Goal: Information Seeking & Learning: Learn about a topic

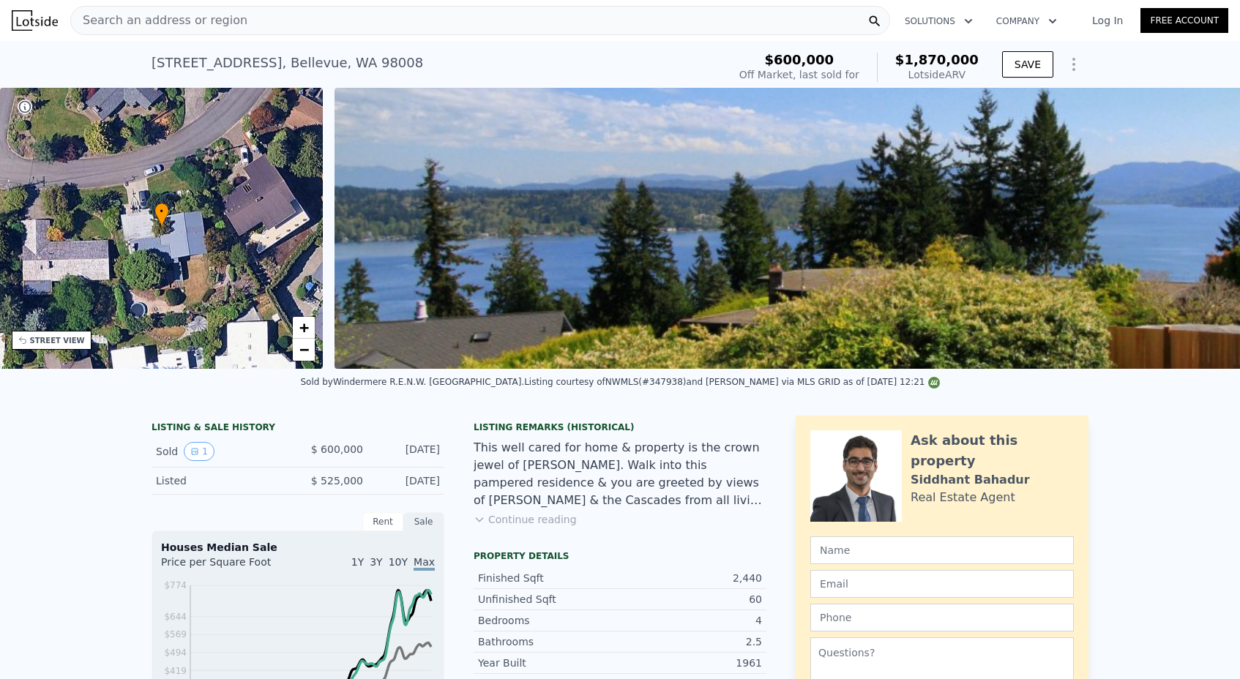
scroll to position [-1, 0]
click at [187, 23] on span "Search an address or region" at bounding box center [159, 21] width 176 height 18
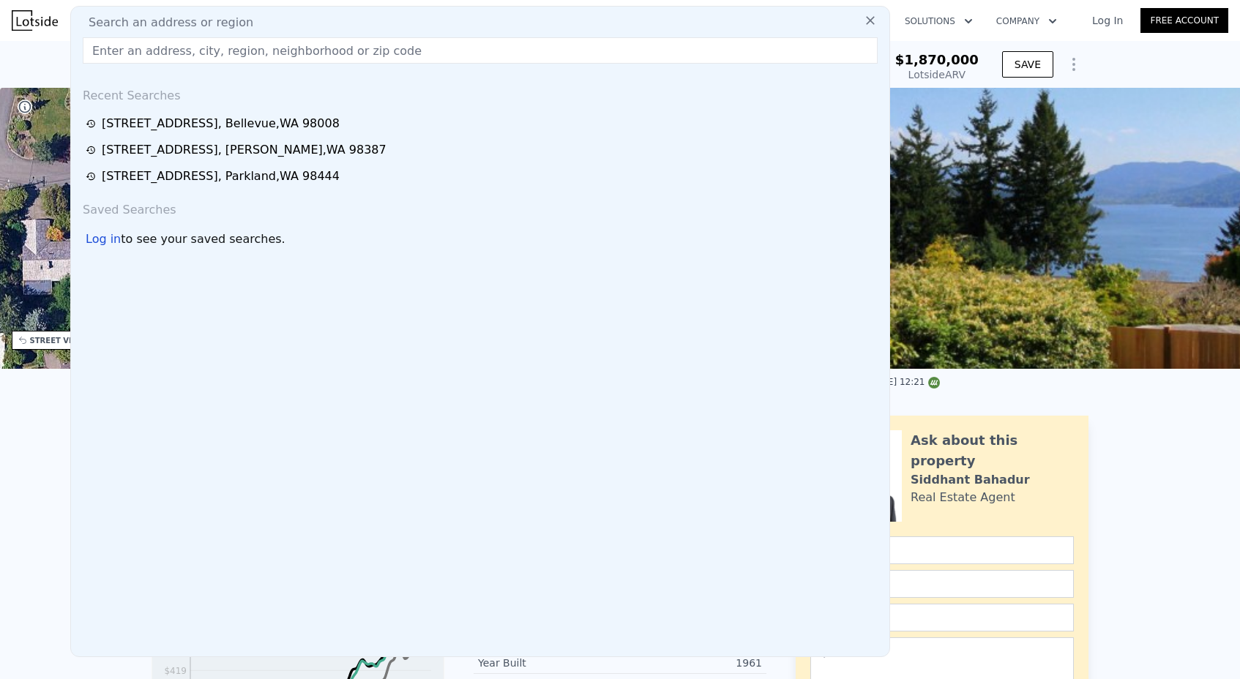
paste input "[STREET_ADDRESS]"
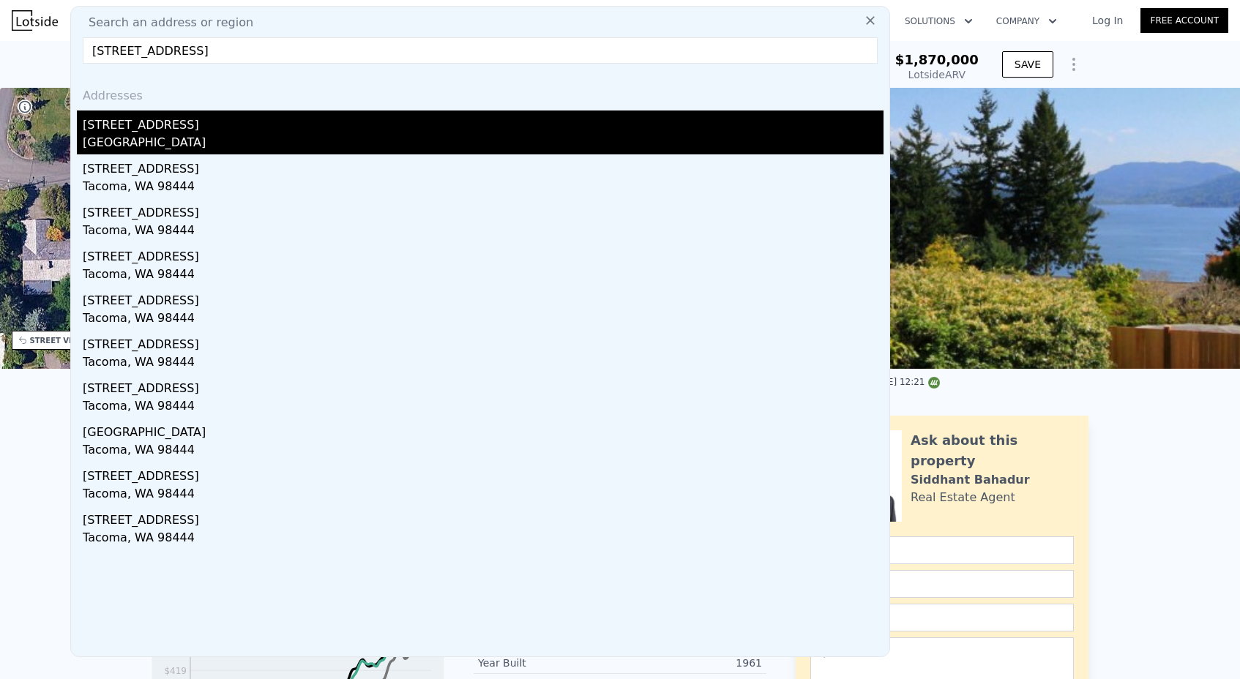
type input "[STREET_ADDRESS]"
click at [195, 128] on div "[STREET_ADDRESS]" at bounding box center [483, 122] width 801 height 23
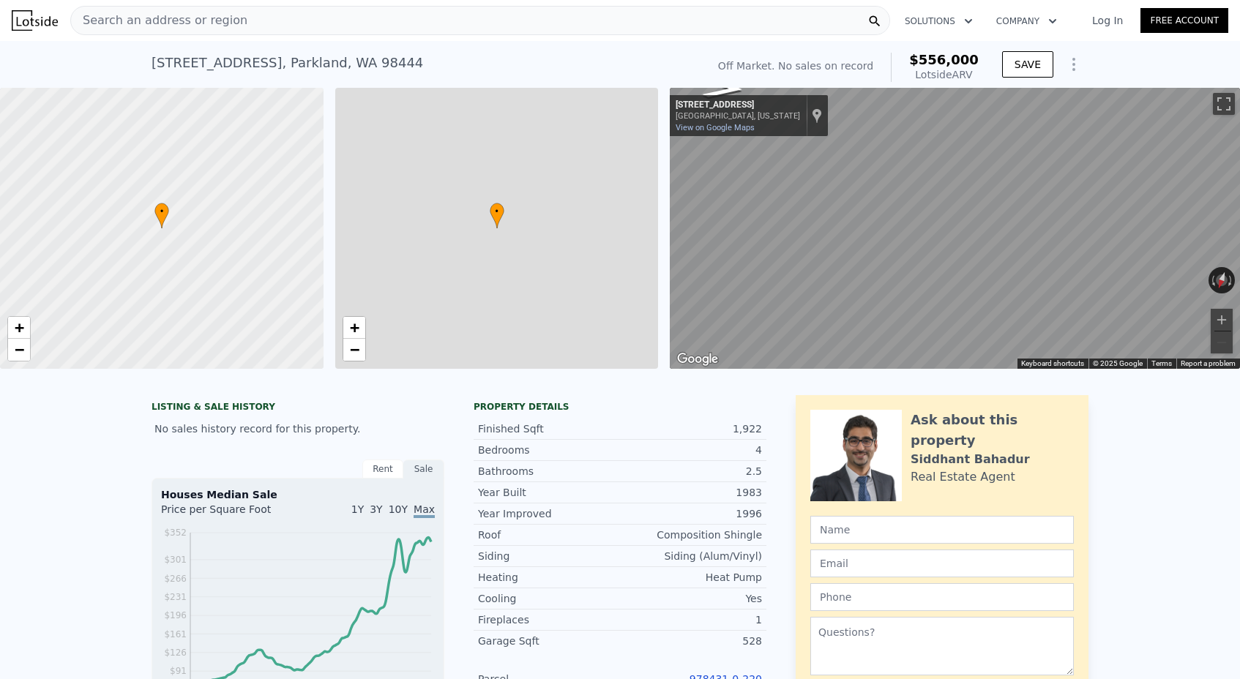
type input "$ 556,000"
type input "4"
type input "6"
type input "1"
type input "1410"
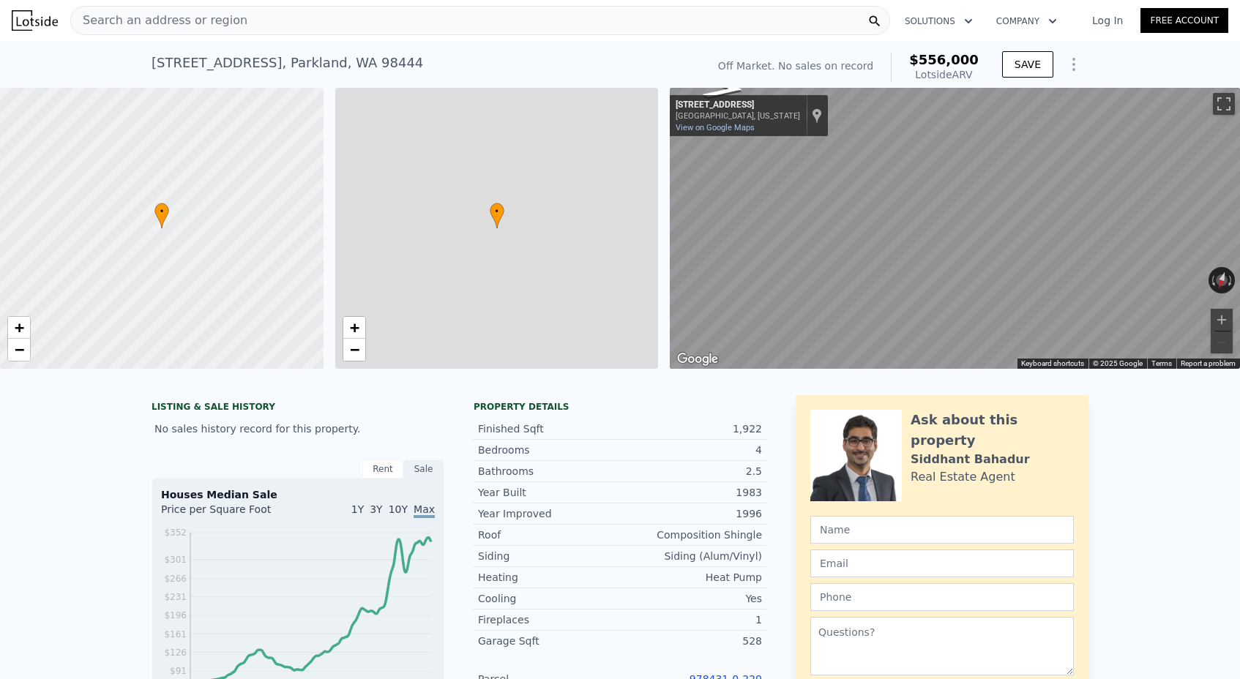
type input "2020"
type input "6227"
type input "14250"
type input "$ 30,000"
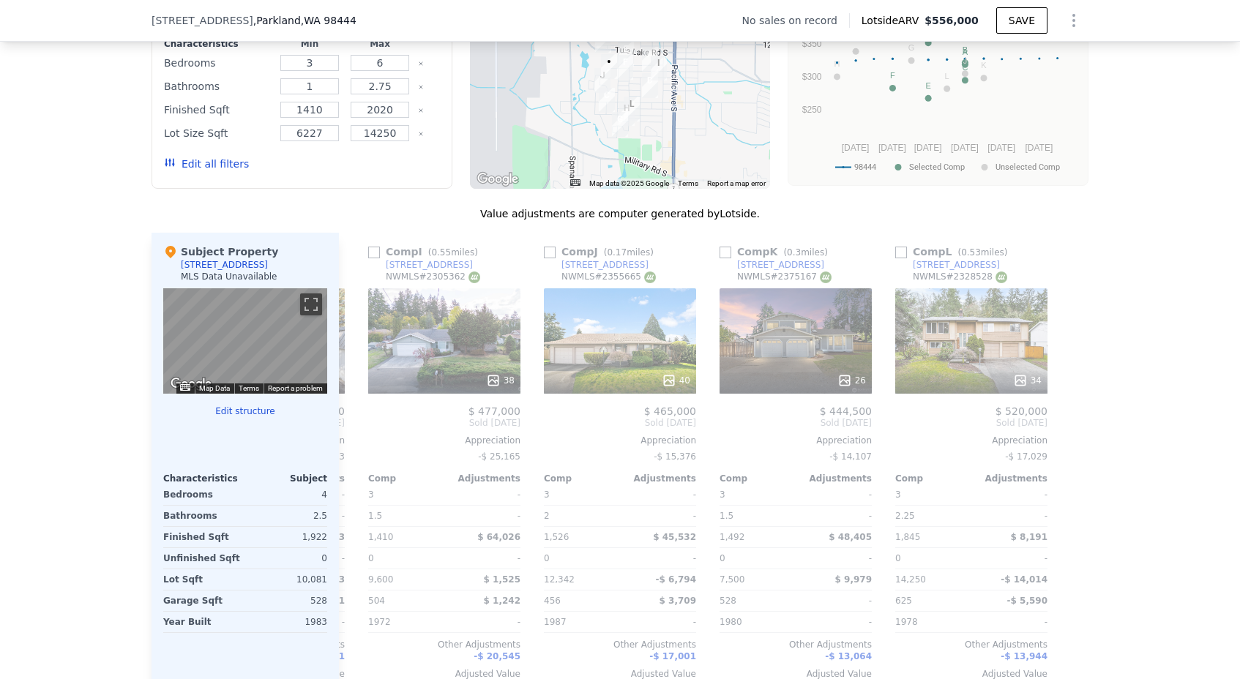
scroll to position [0, 1393]
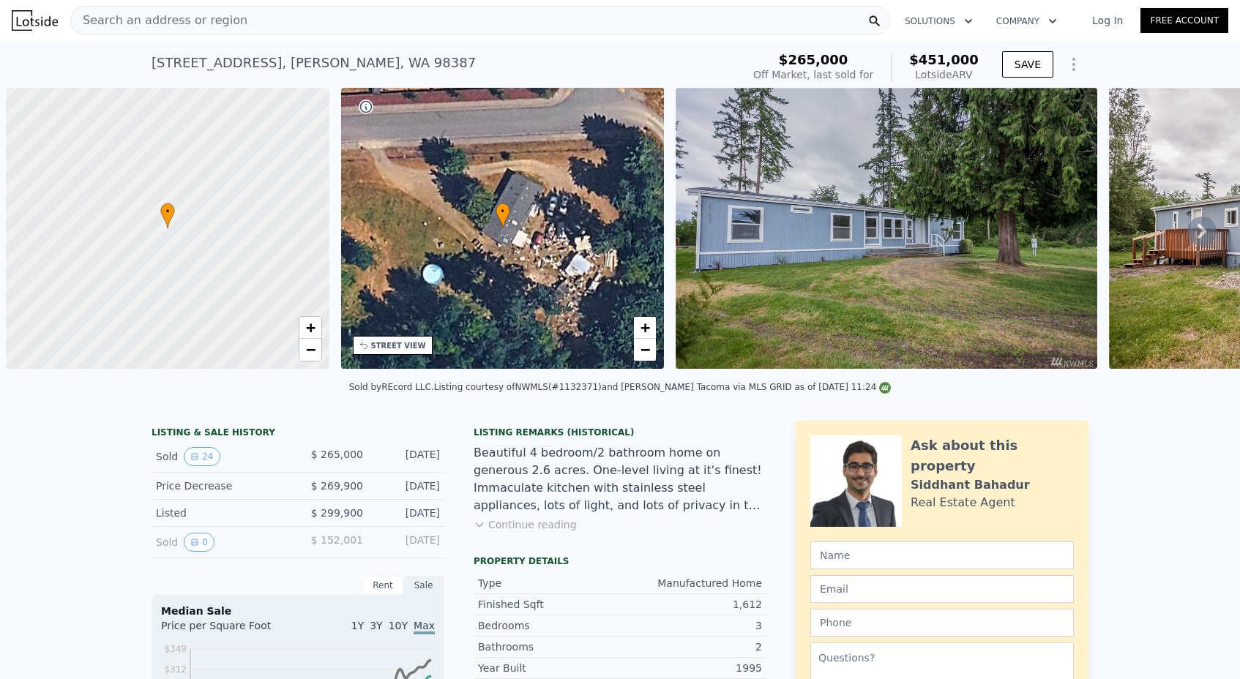
scroll to position [0, 6]
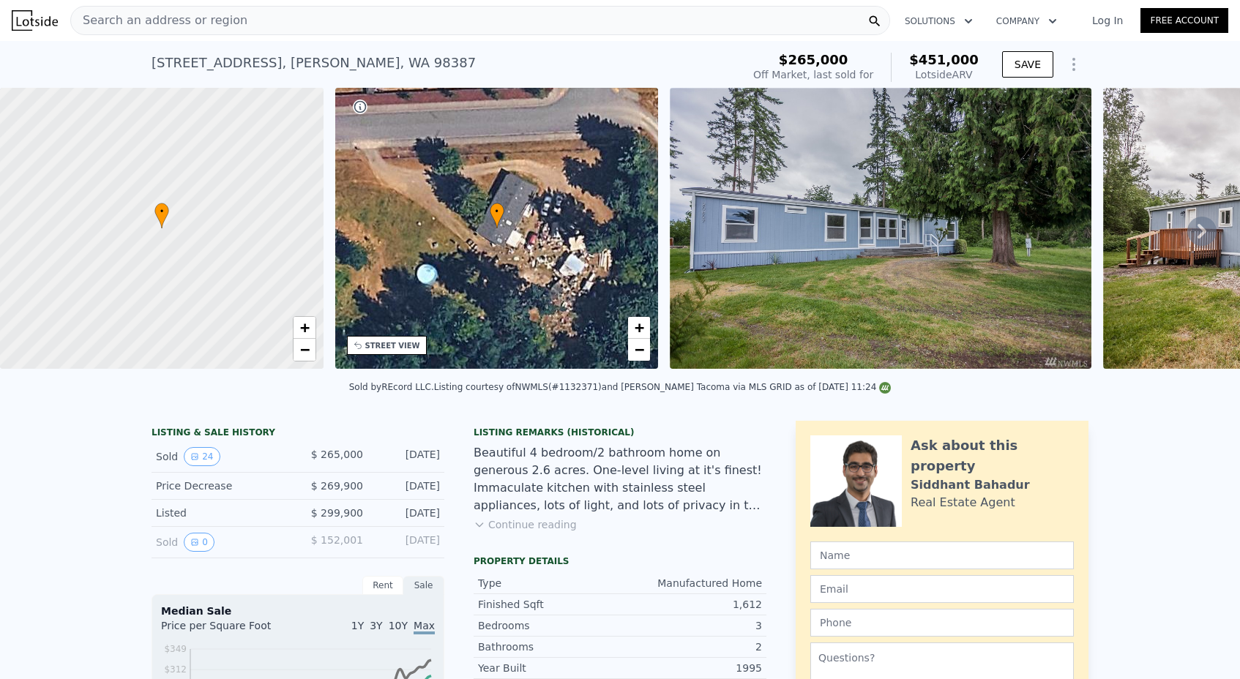
click at [164, 17] on span "Search an address or region" at bounding box center [159, 21] width 176 height 18
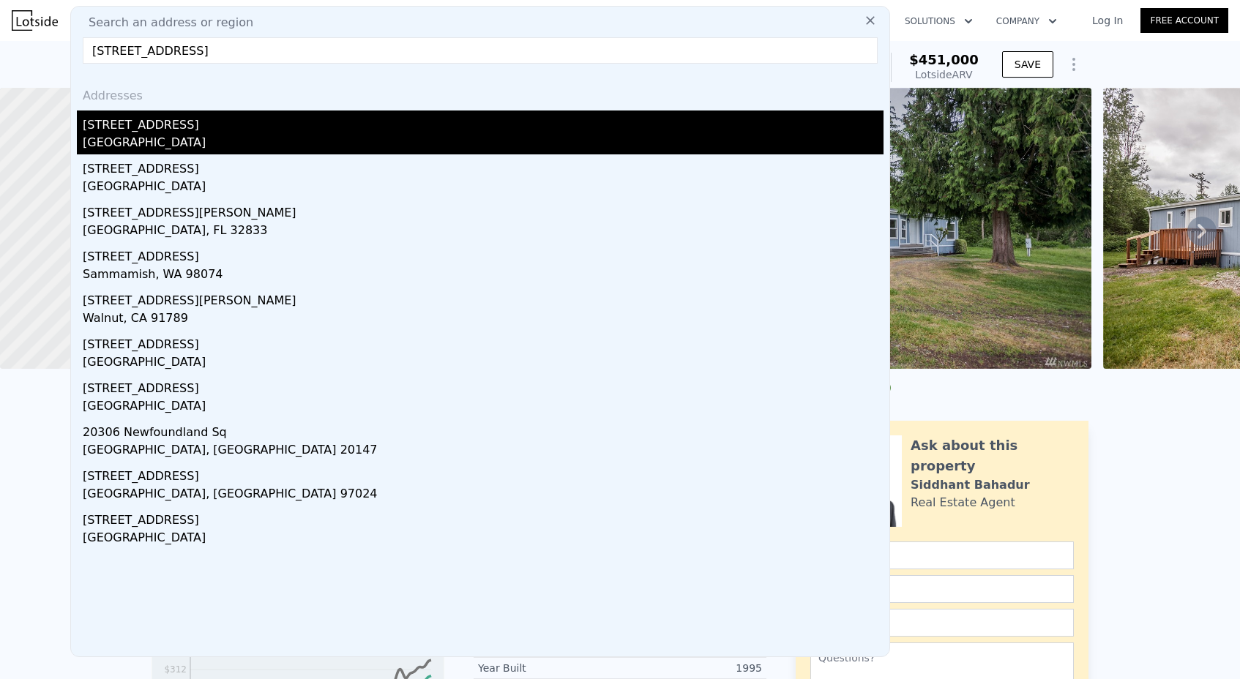
type input "20306 NE 50th St"
click at [154, 135] on div "King County, WA 98053" at bounding box center [483, 144] width 801 height 20
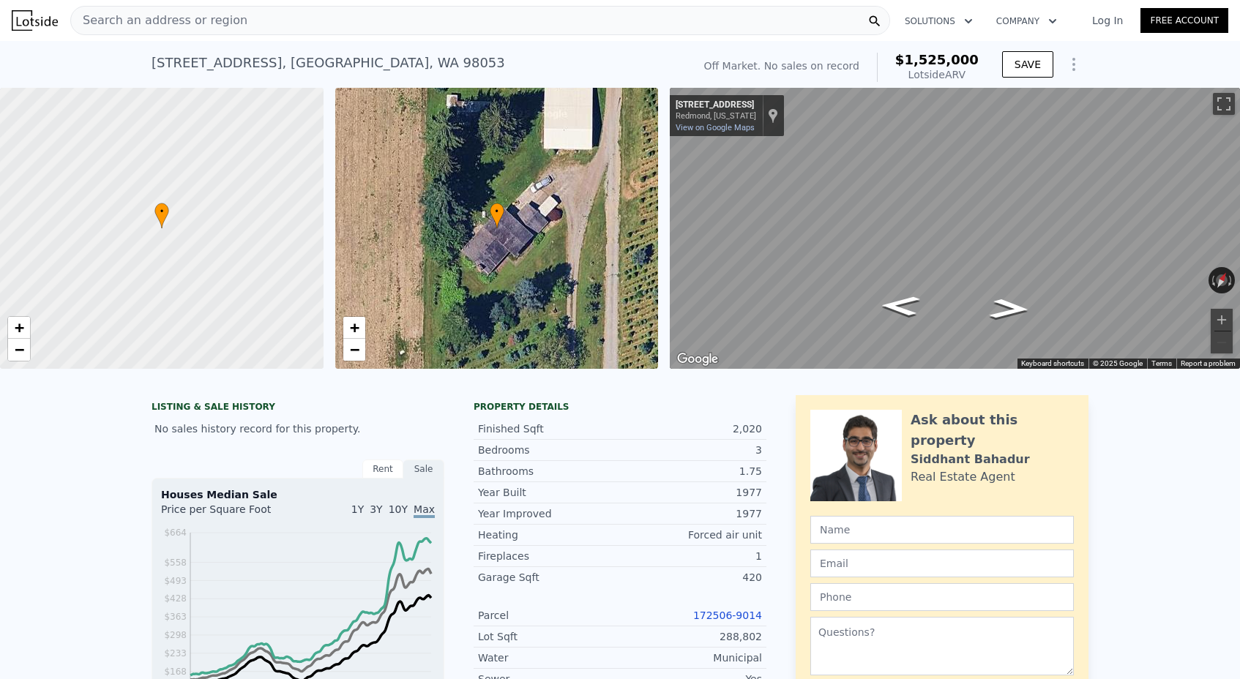
click at [724, 618] on link "172506-9014" at bounding box center [727, 616] width 69 height 12
